Goal: Information Seeking & Learning: Learn about a topic

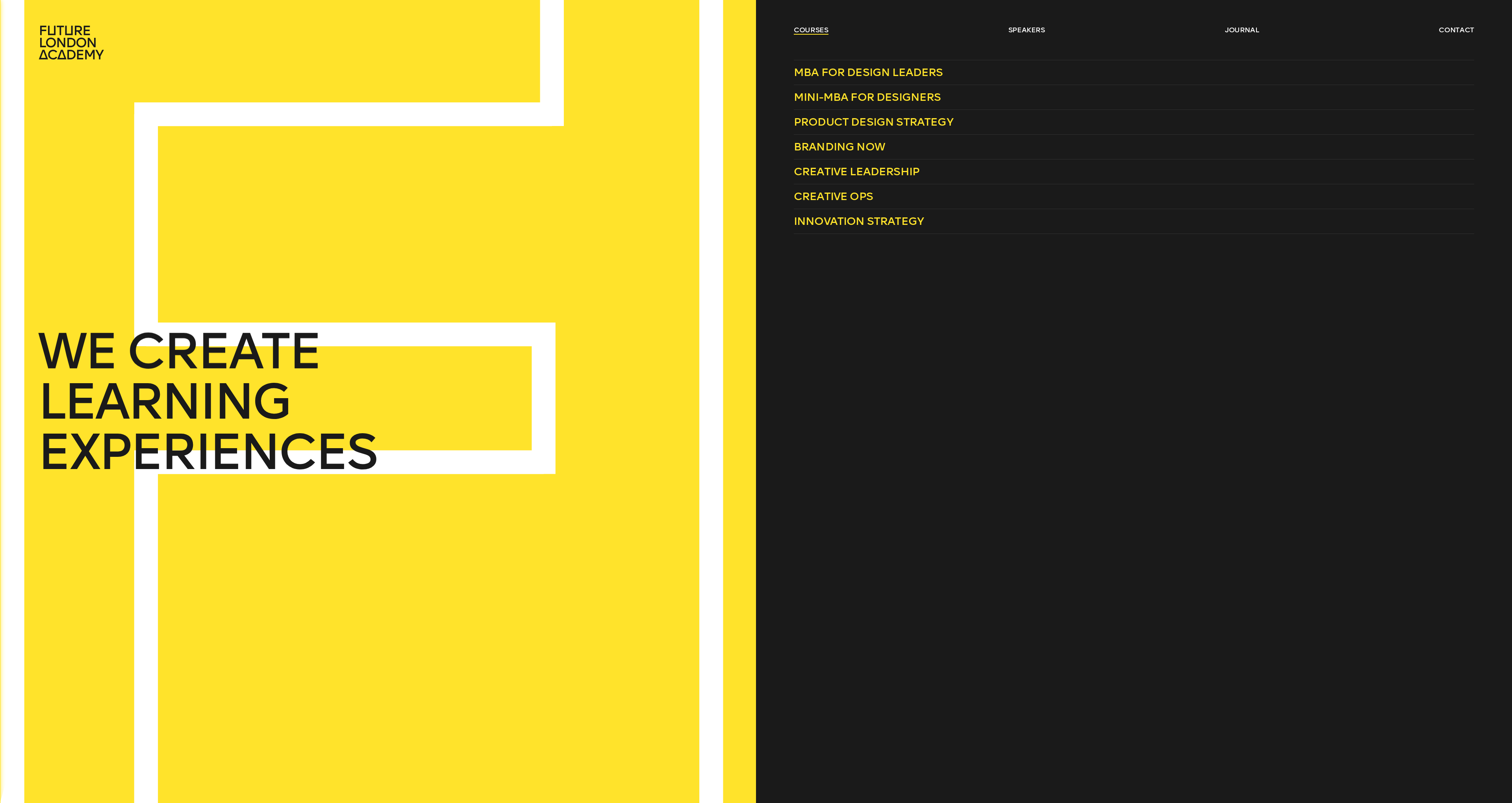
click at [705, 31] on link "courses" at bounding box center [811, 30] width 35 height 9
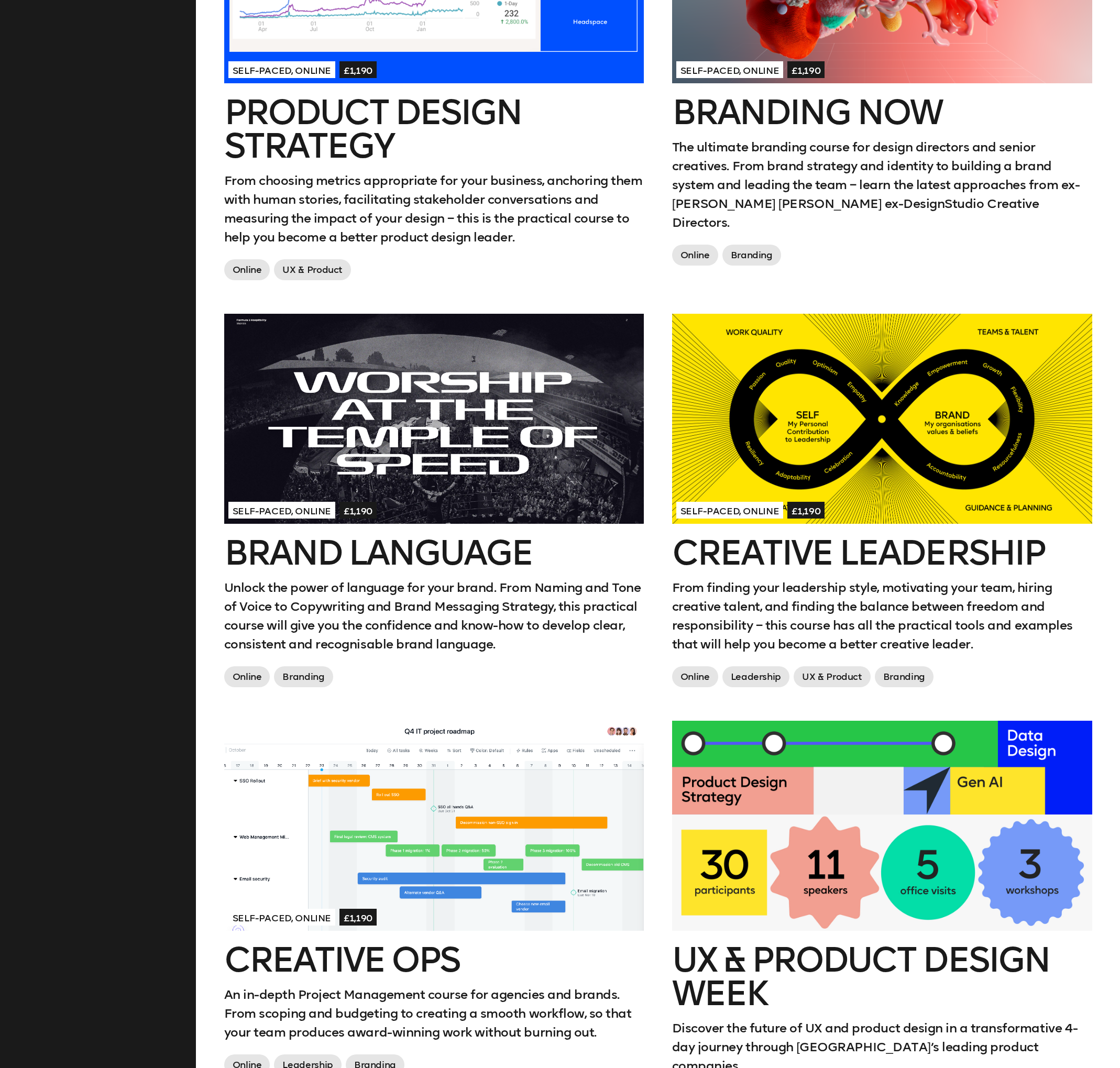
scroll to position [1022, 0]
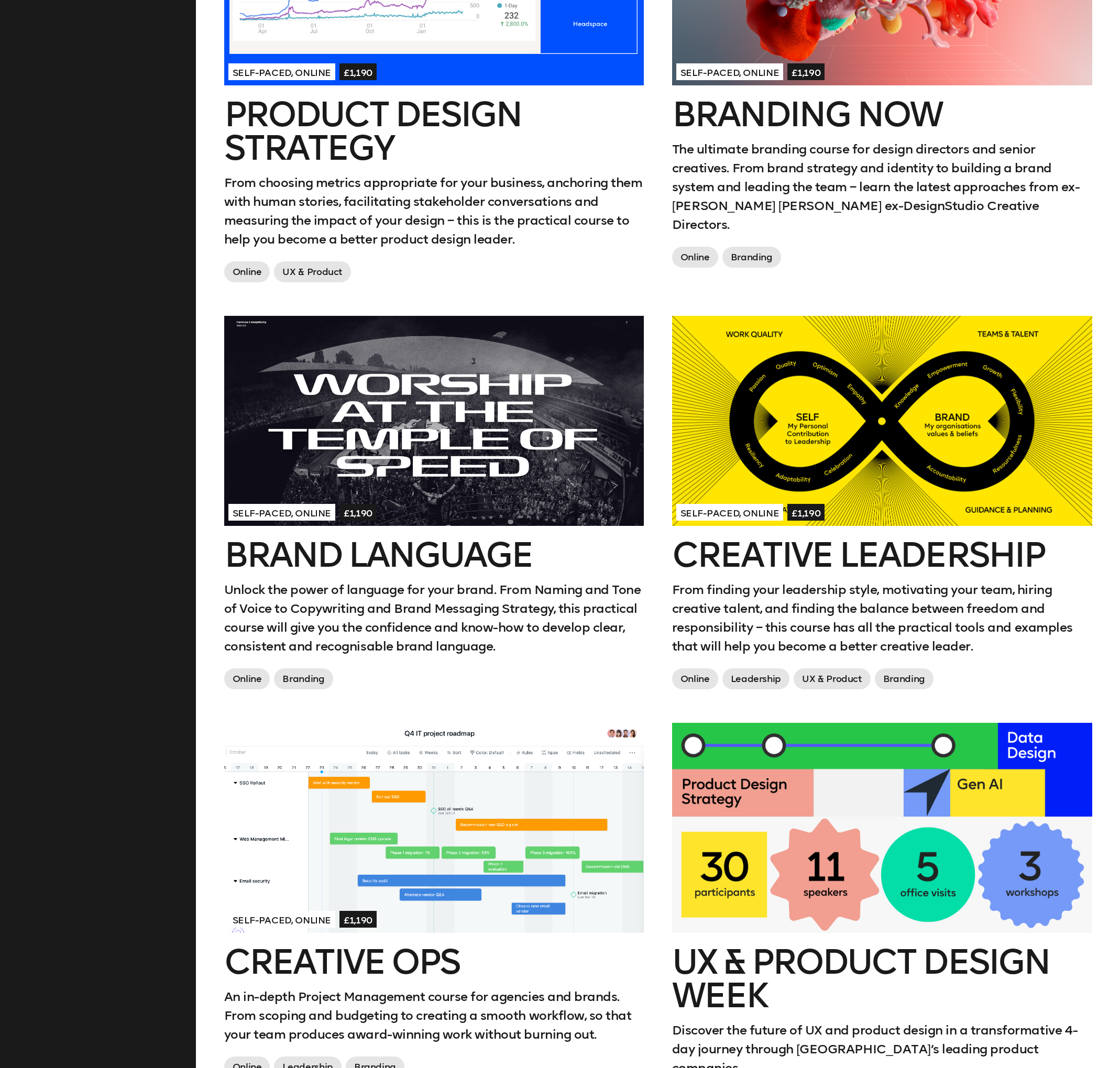
click at [846, 333] on div at bounding box center [882, 421] width 420 height 210
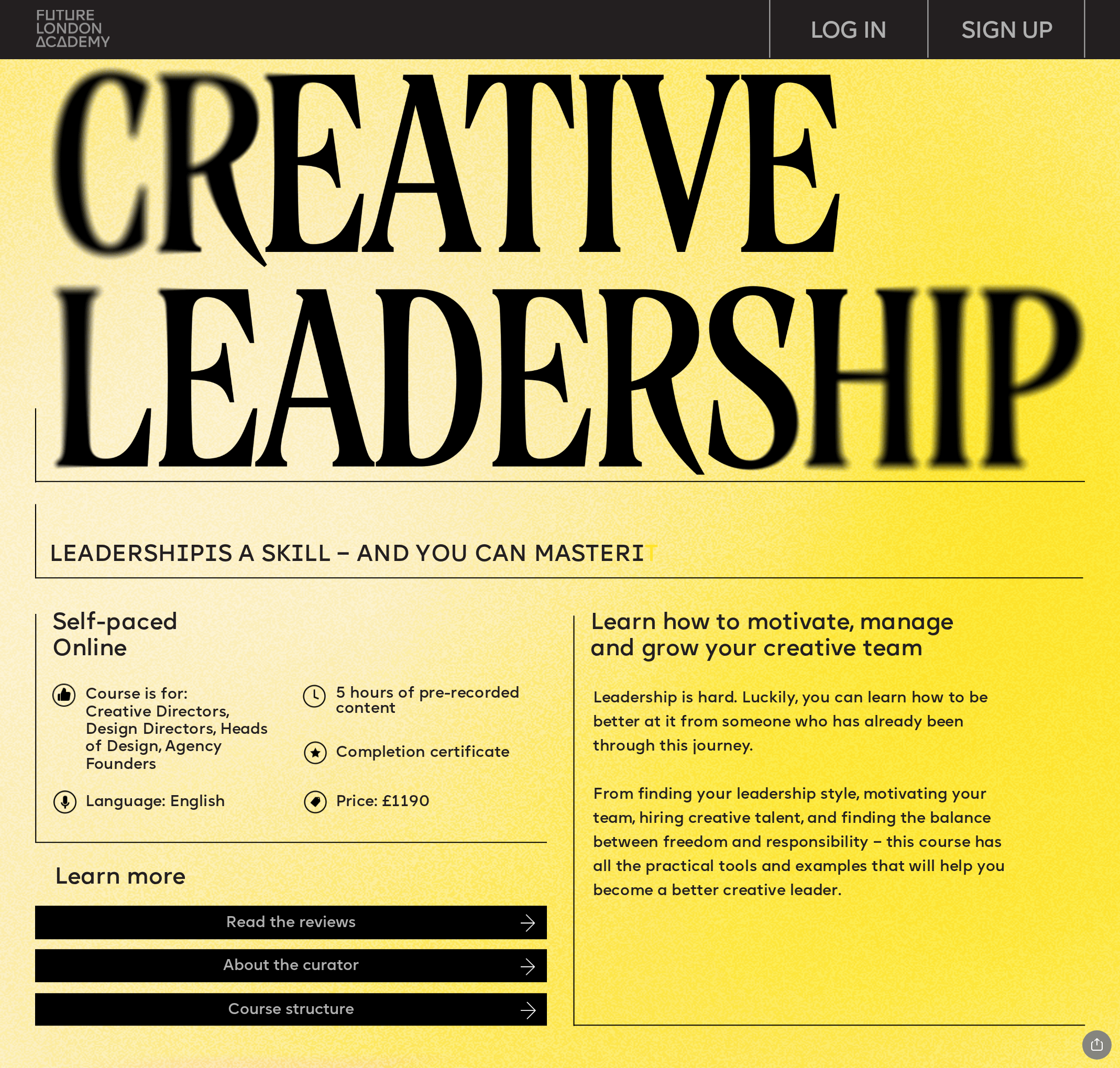
click at [88, 24] on img at bounding box center [73, 28] width 73 height 38
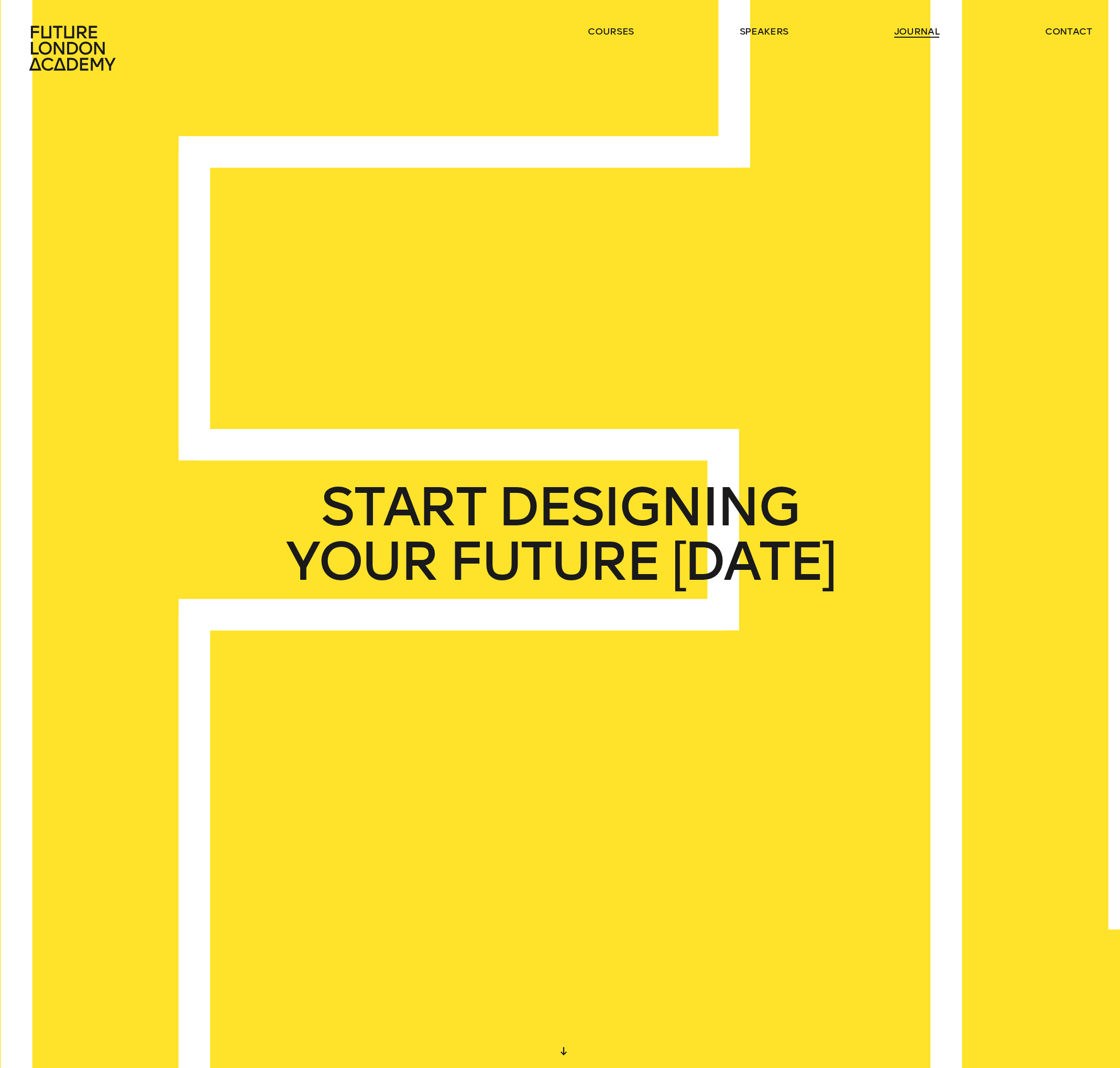
click at [910, 31] on link "journal" at bounding box center [917, 31] width 45 height 13
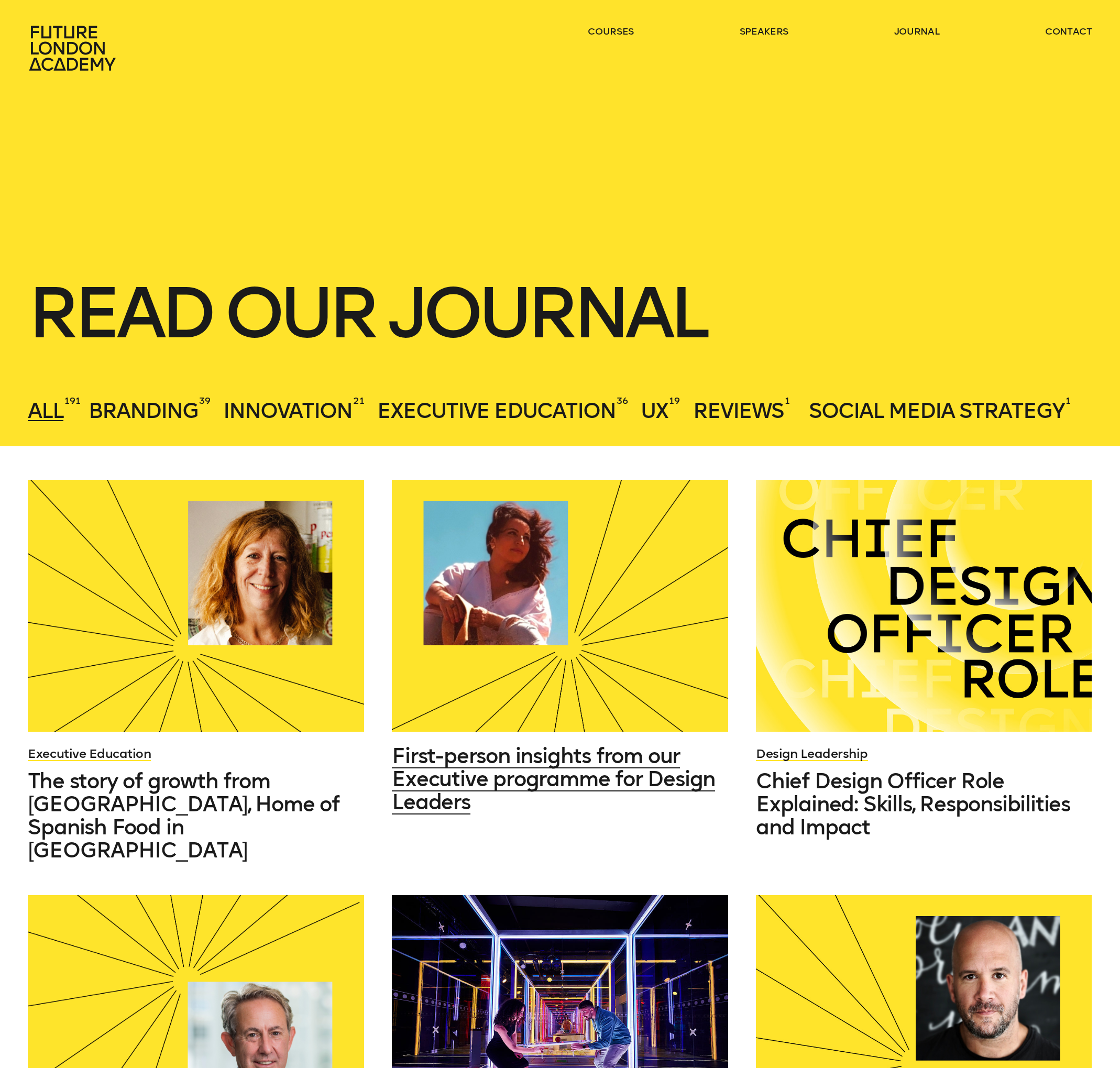
scroll to position [93, 0]
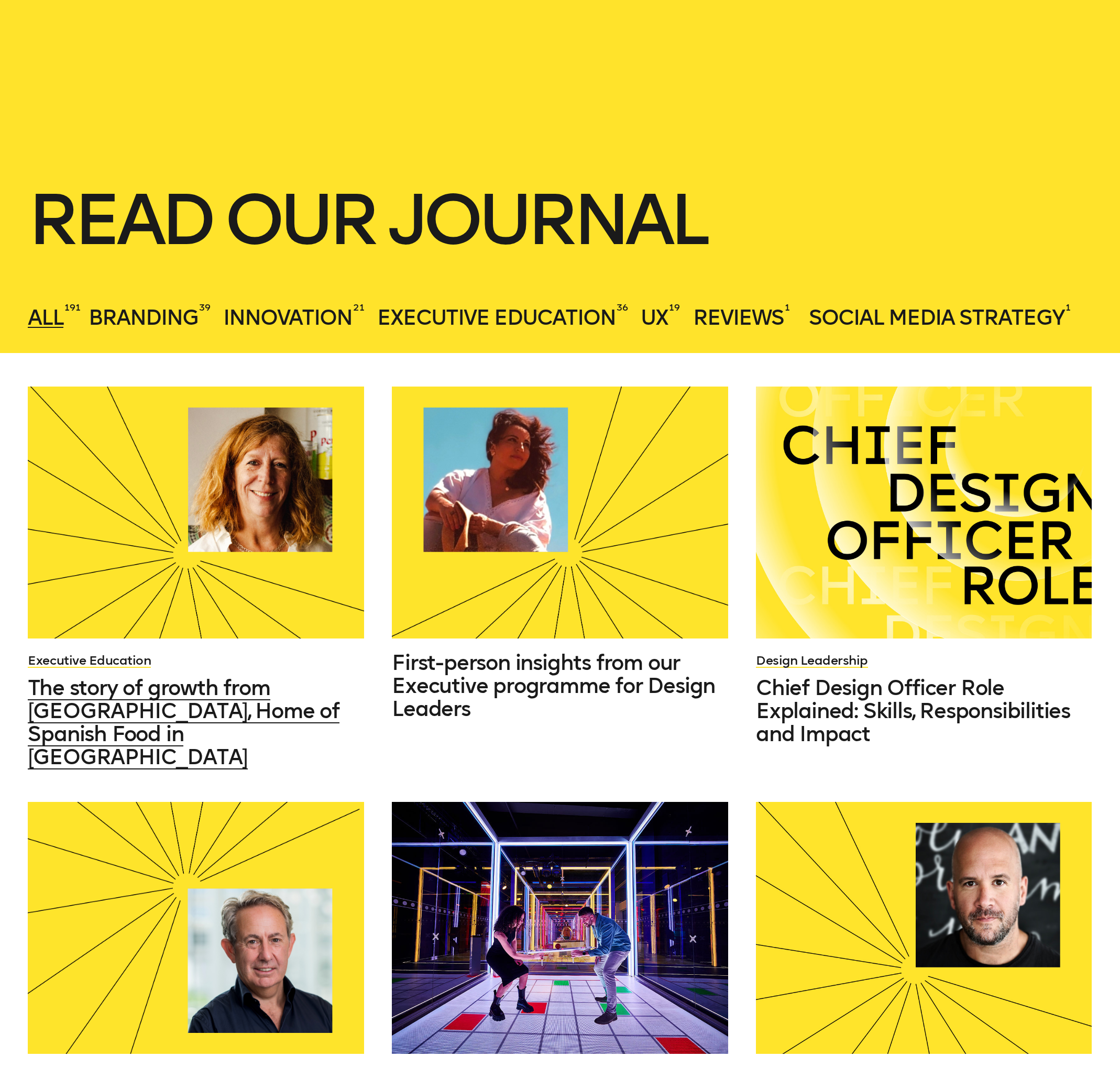
click at [175, 569] on div at bounding box center [196, 512] width 335 height 252
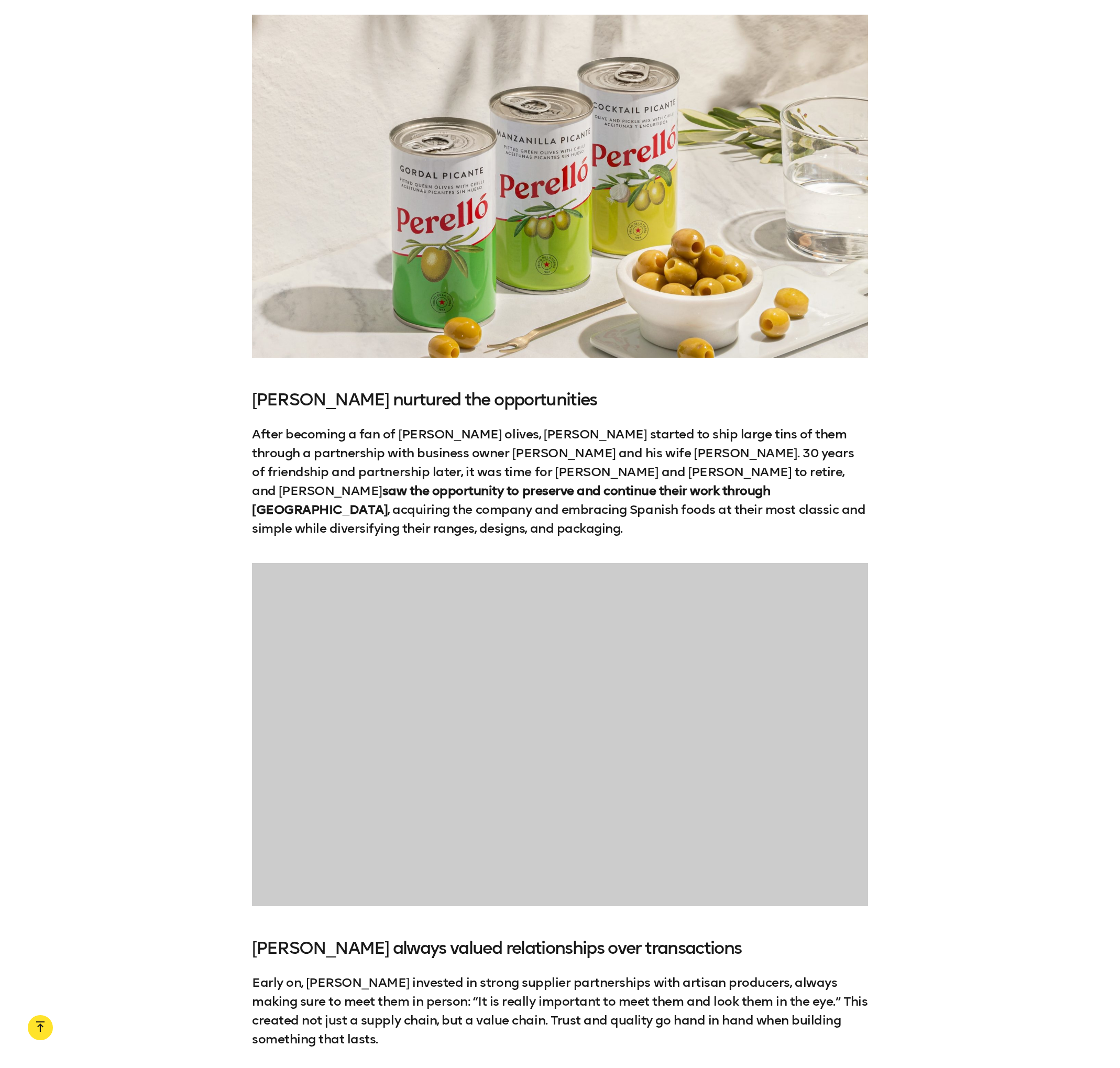
scroll to position [1926, 0]
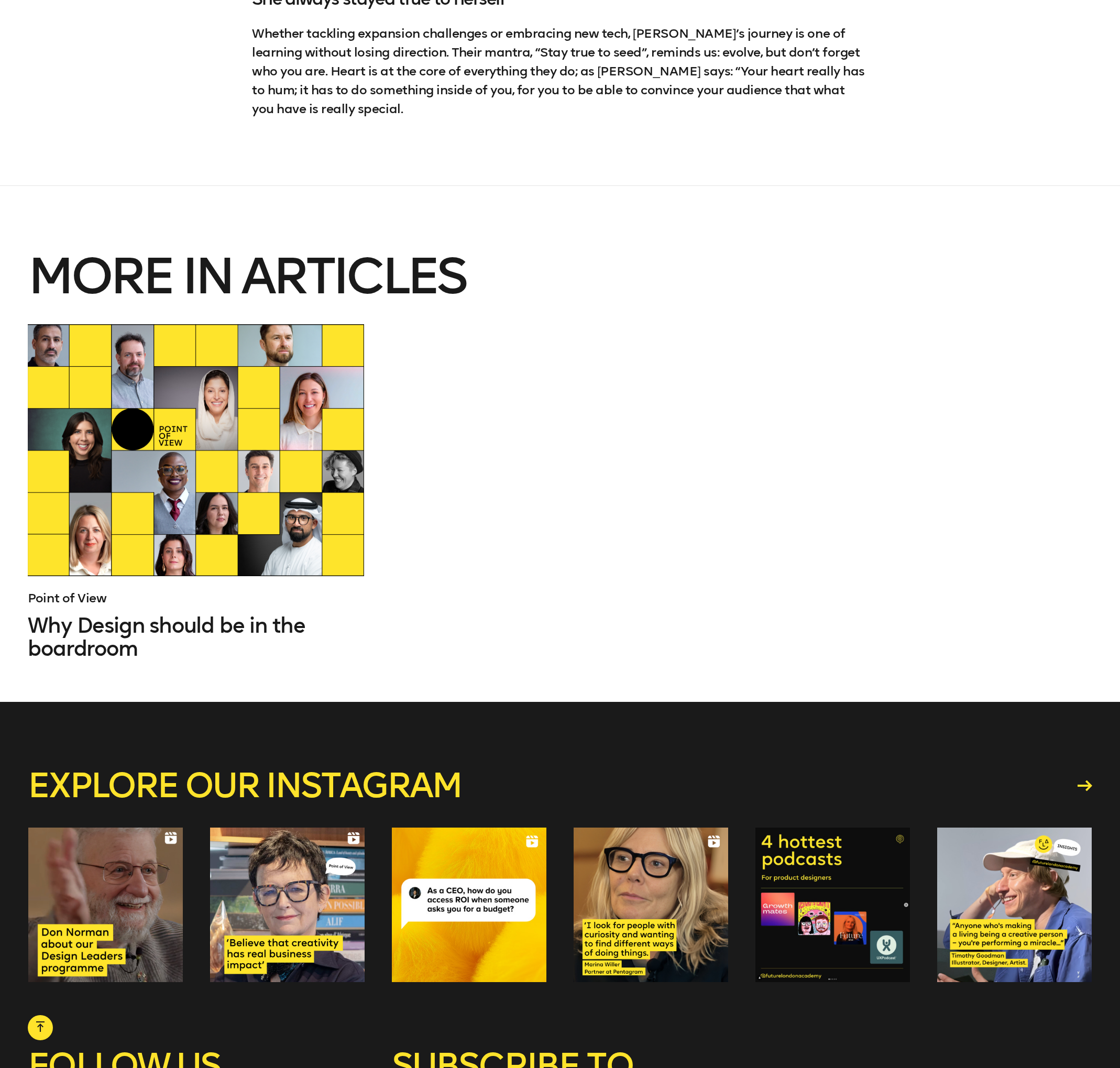
click at [47, 591] on link "Point of View" at bounding box center [67, 599] width 79 height 15
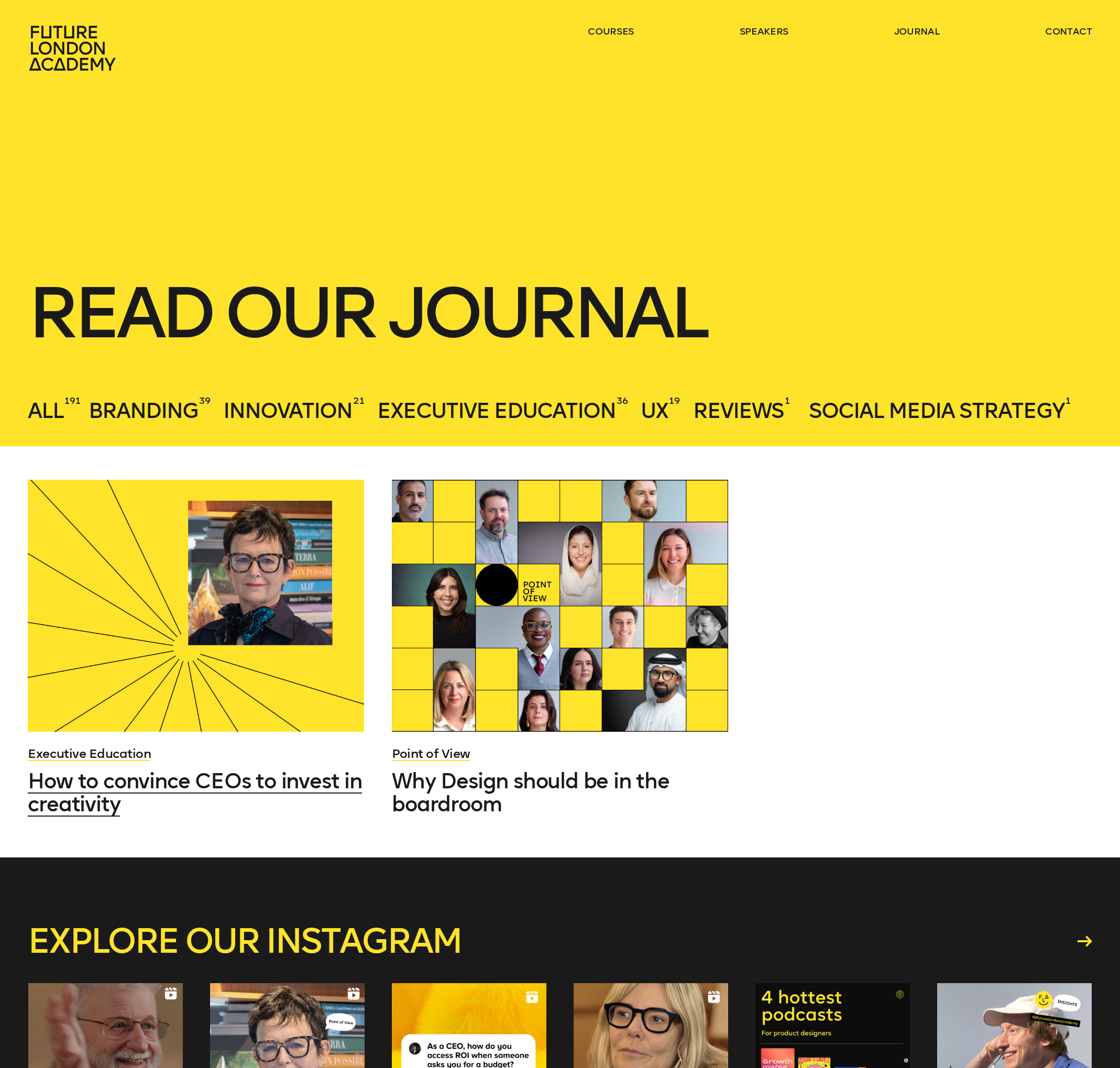
click at [226, 609] on div at bounding box center [196, 605] width 335 height 252
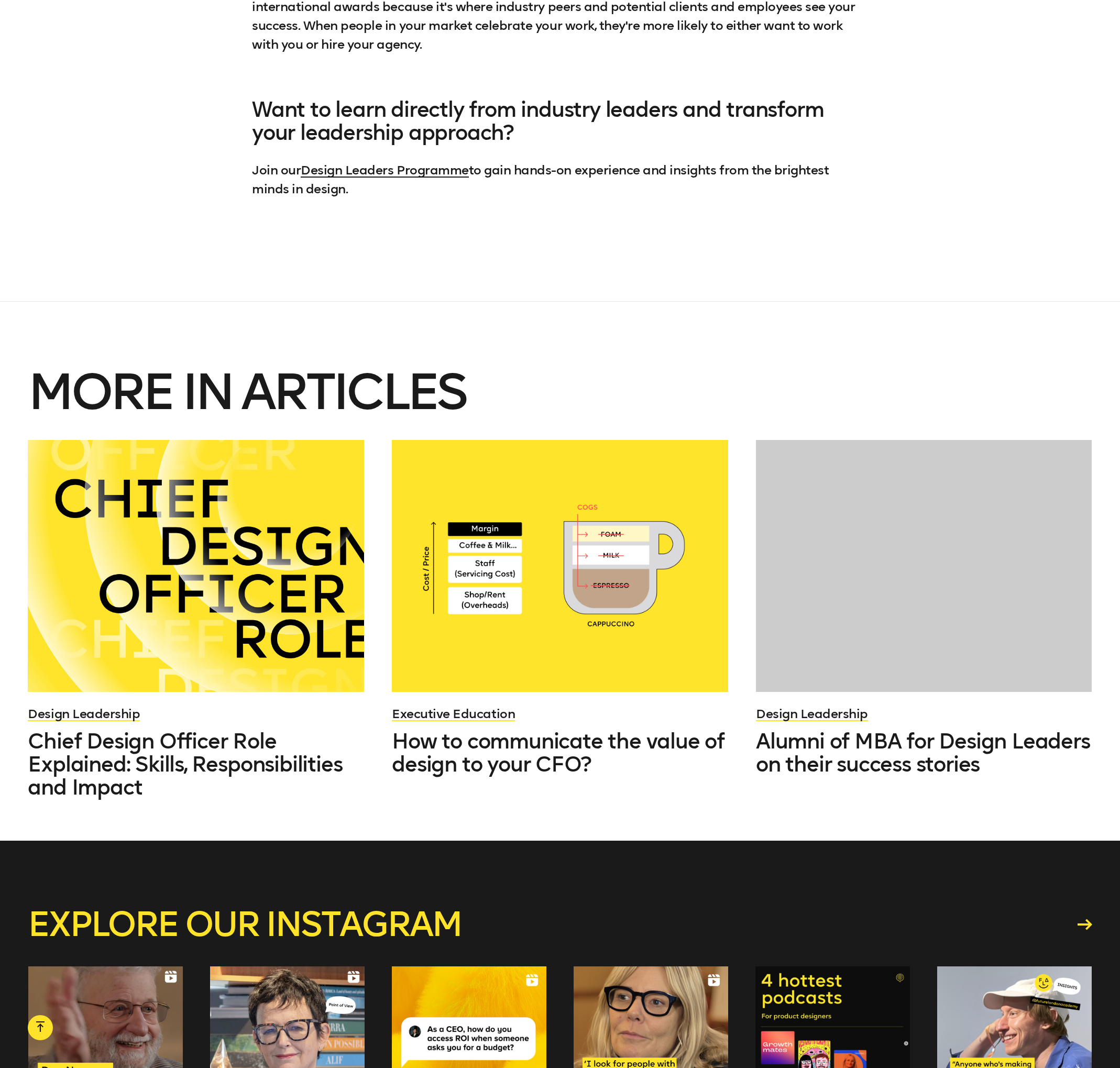
scroll to position [3212, 0]
click at [267, 613] on div at bounding box center [196, 565] width 335 height 252
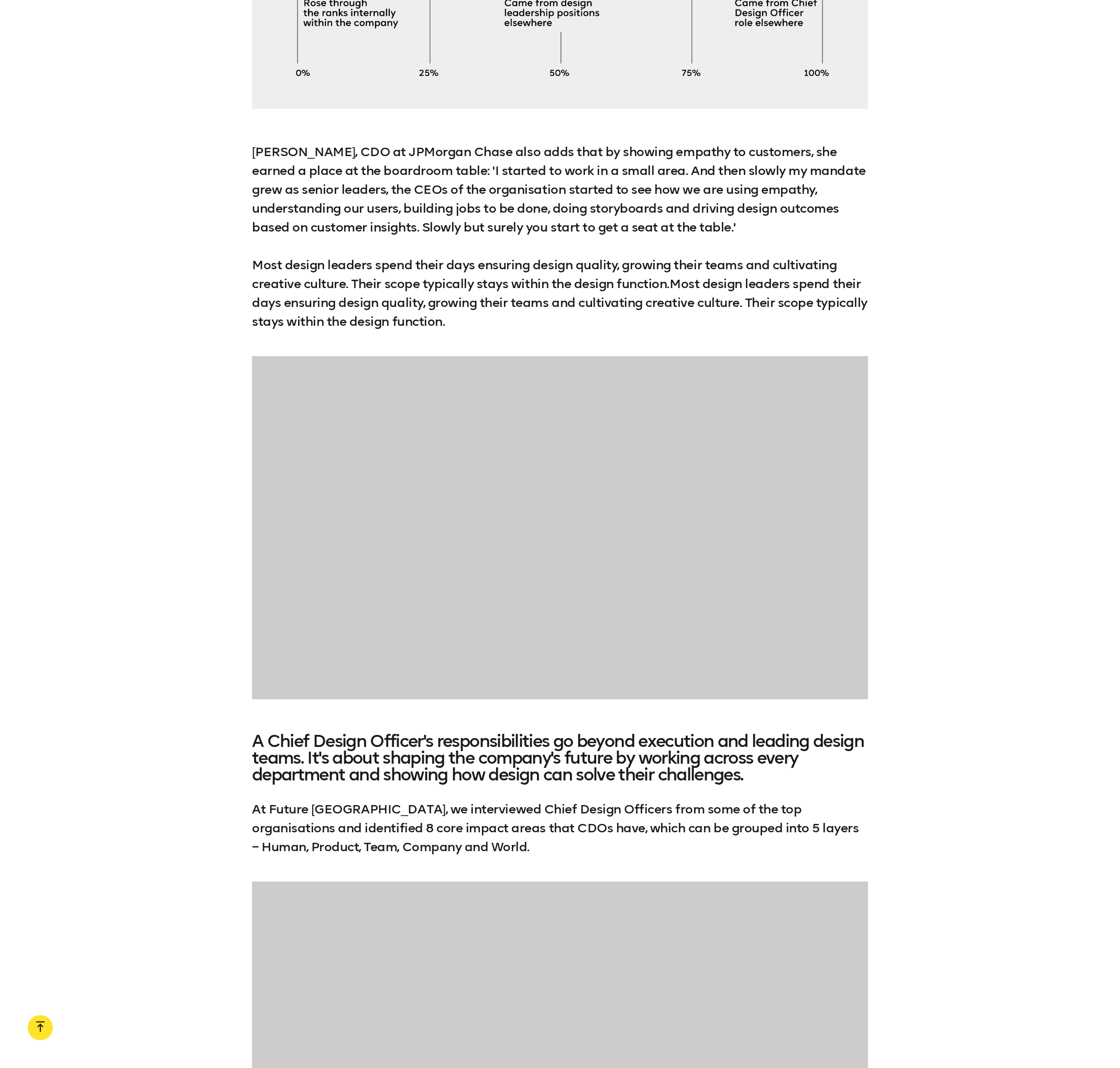
scroll to position [6272, 0]
